Goal: Navigation & Orientation: Understand site structure

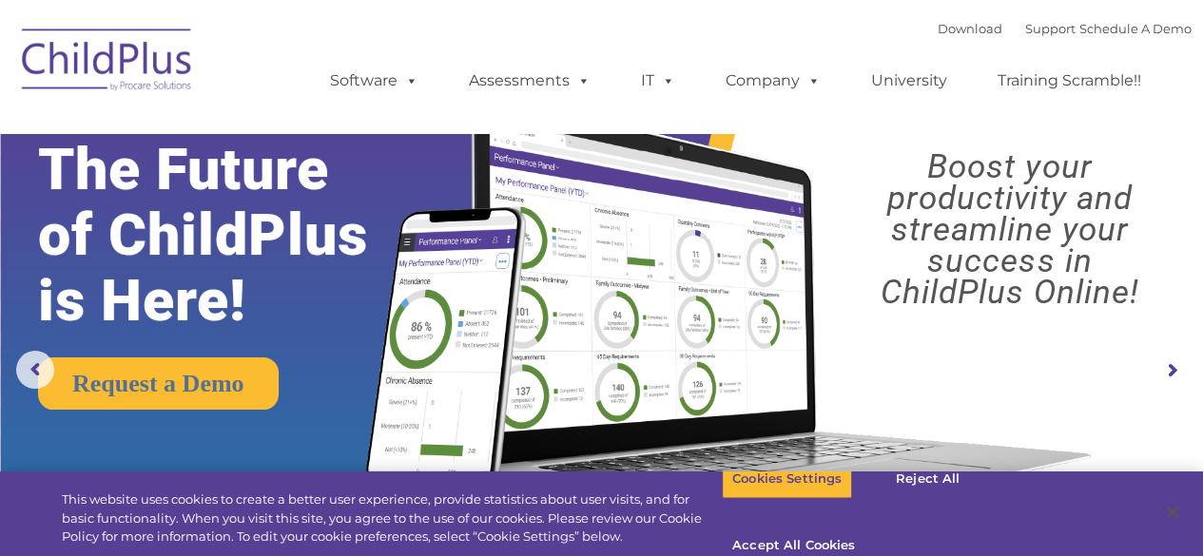
select select "MEDIUM"
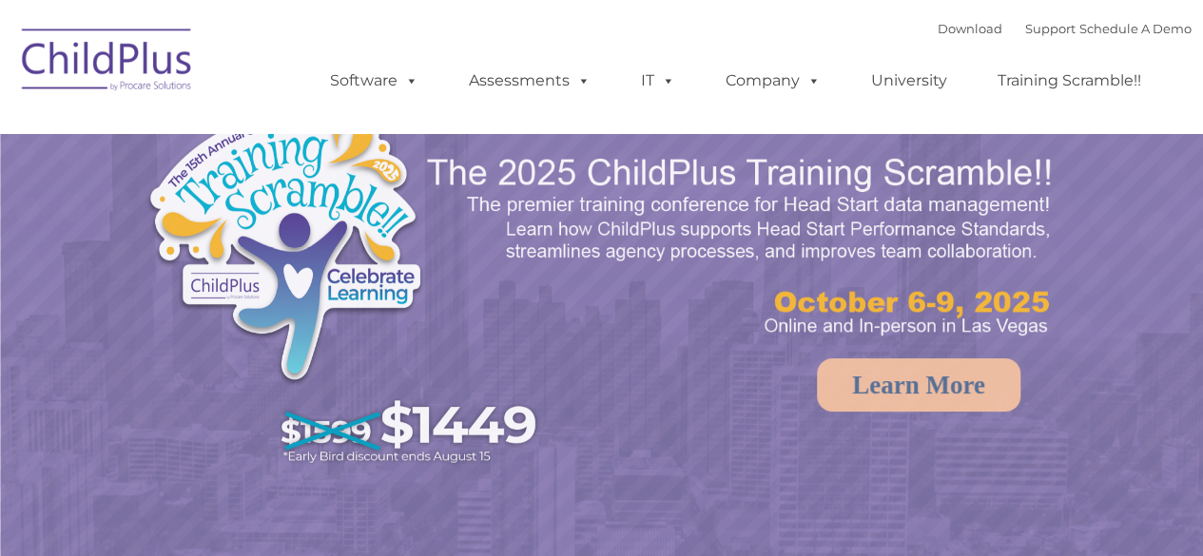
select select "MEDIUM"
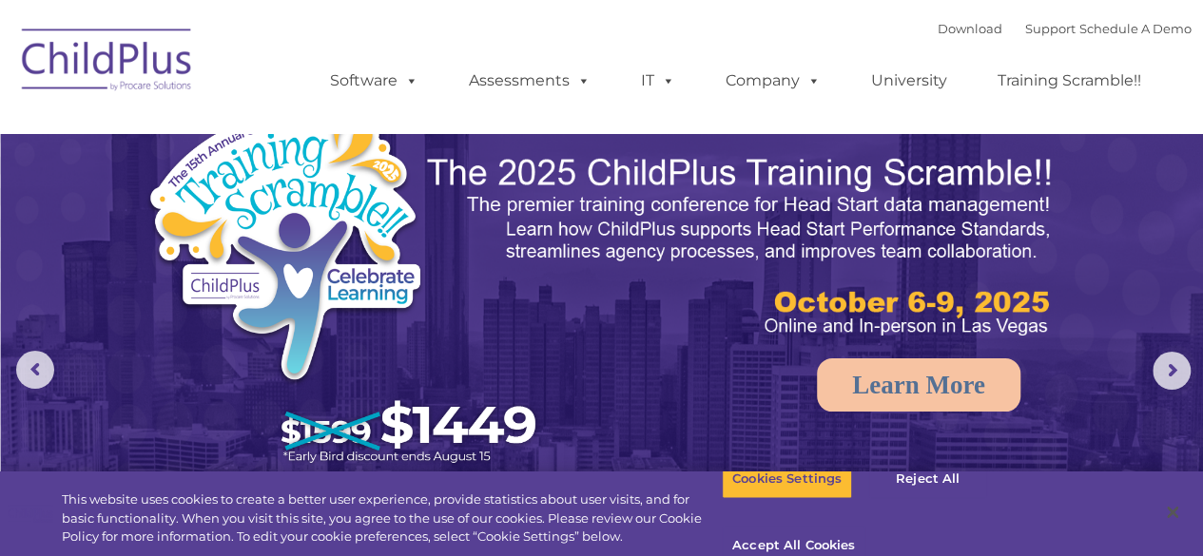
click at [974, 102] on ul "Software ChildPlus: The original and most widely-used Head Start data managemen…" at bounding box center [741, 81] width 899 height 76
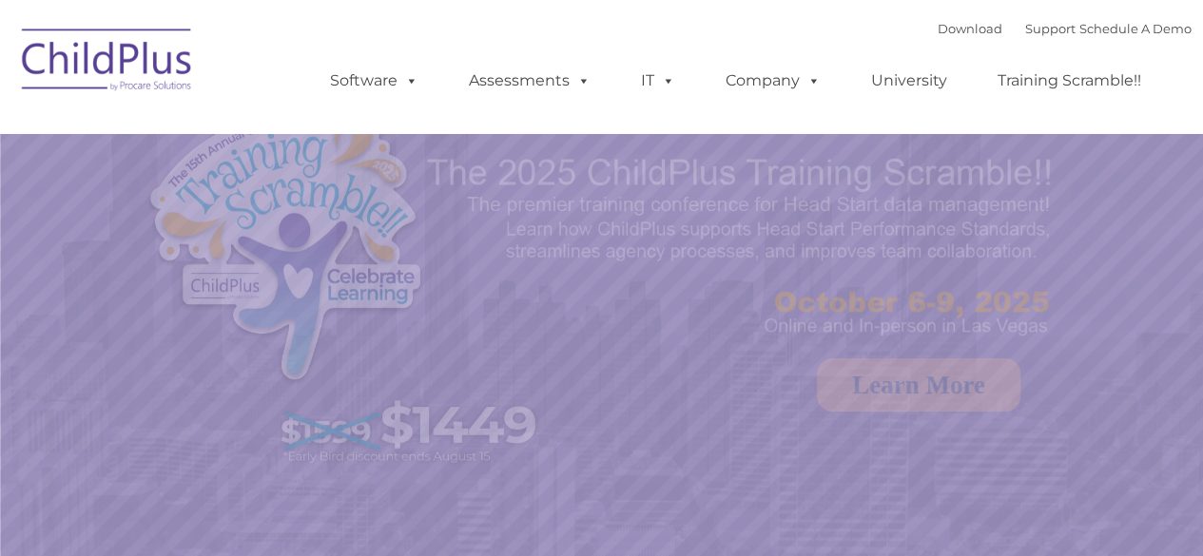
select select "MEDIUM"
